Goal: Task Accomplishment & Management: Use online tool/utility

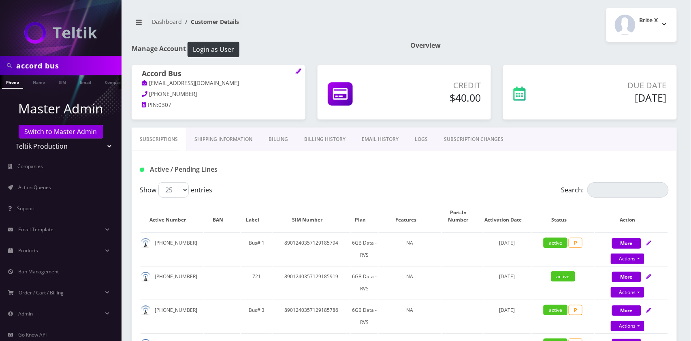
scroll to position [0, 4]
type input "9297458243"
click at [93, 145] on select "Teltik Production My Link Mobile VennMobile Unlimited Advanced LTE Rexing Inc D…" at bounding box center [60, 145] width 103 height 15
select select "23"
click at [9, 138] on select "Teltik Production My Link Mobile VennMobile Unlimited Advanced LTE Rexing Inc D…" at bounding box center [60, 145] width 103 height 15
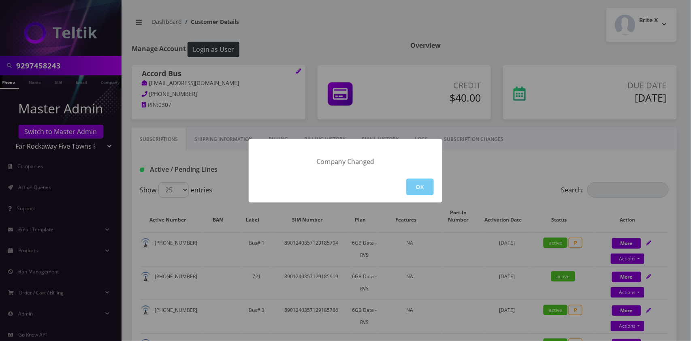
click at [430, 187] on button "OK" at bounding box center [420, 187] width 28 height 17
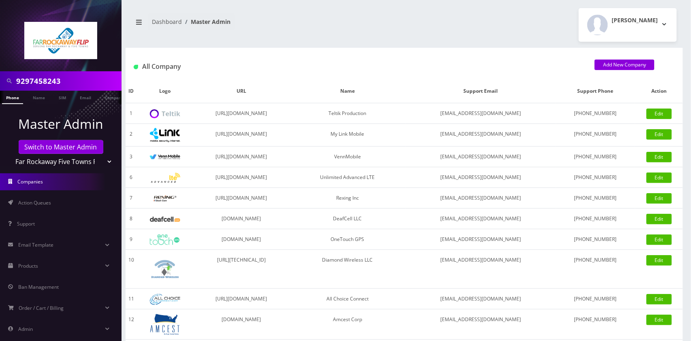
type input "9297458243"
click at [15, 98] on link "Phone" at bounding box center [12, 97] width 21 height 13
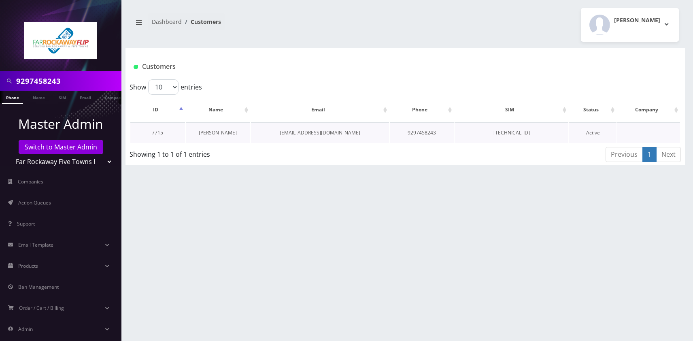
click at [217, 131] on link "[PERSON_NAME]" at bounding box center [218, 132] width 38 height 7
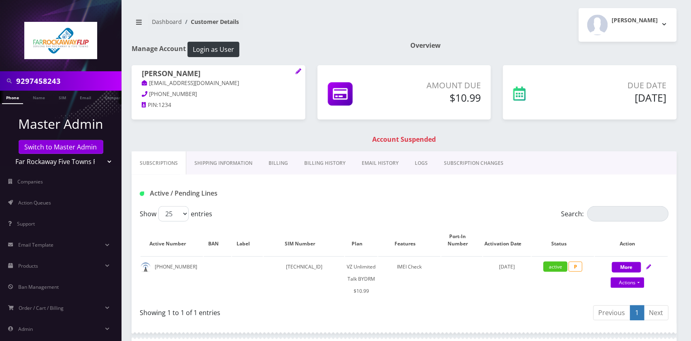
click at [286, 165] on link "Billing" at bounding box center [278, 162] width 36 height 23
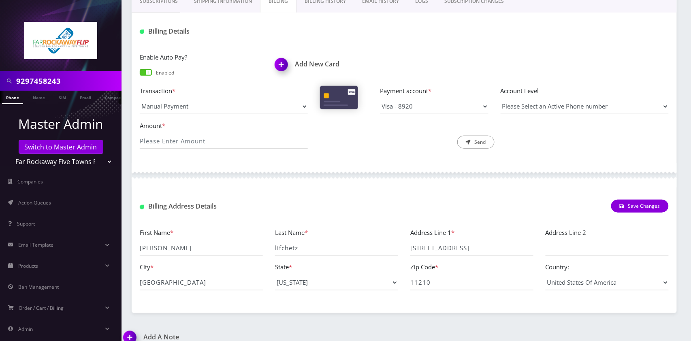
scroll to position [81, 0]
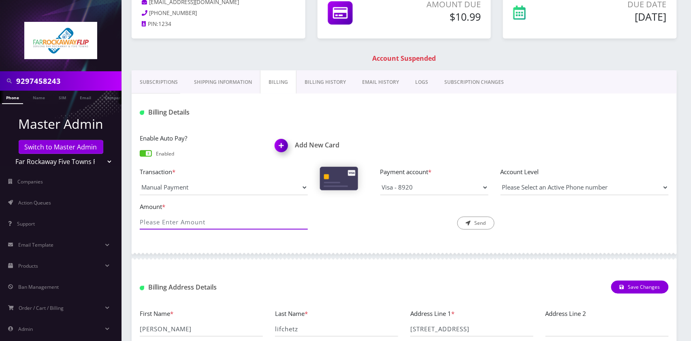
click at [224, 217] on input "Amount *" at bounding box center [224, 221] width 168 height 15
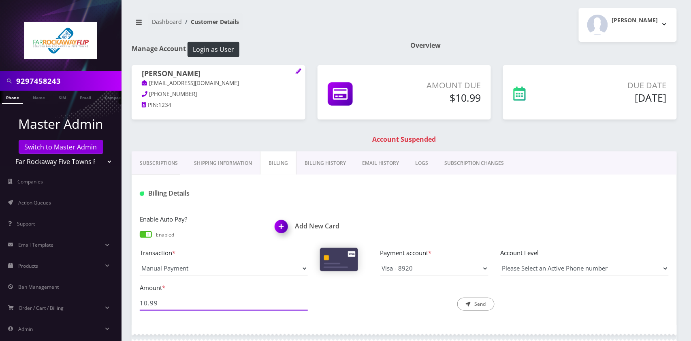
type input "10.99"
click at [467, 304] on icon "submit" at bounding box center [468, 304] width 5 height 5
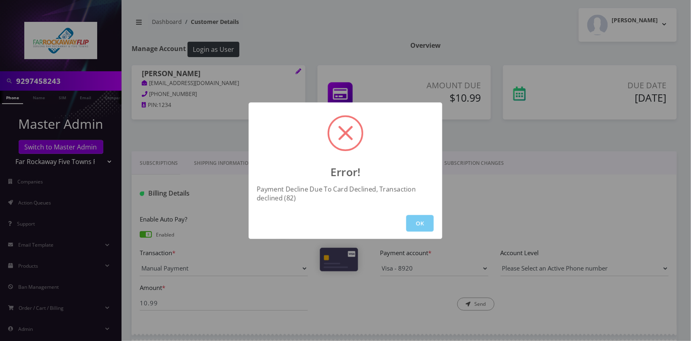
click at [418, 222] on button "OK" at bounding box center [420, 223] width 28 height 17
